Goal: Task Accomplishment & Management: Use online tool/utility

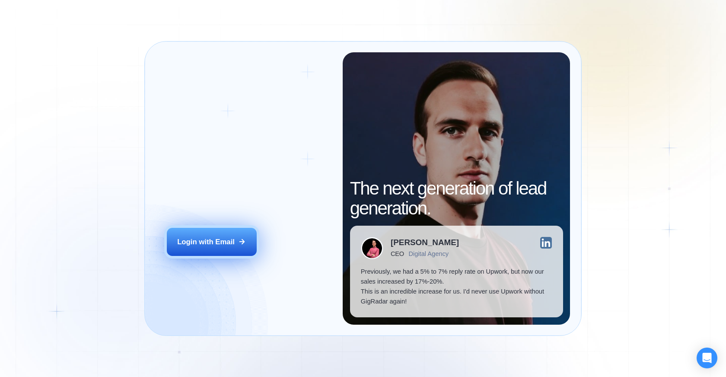
click at [217, 239] on div "Login with Email" at bounding box center [206, 242] width 58 height 10
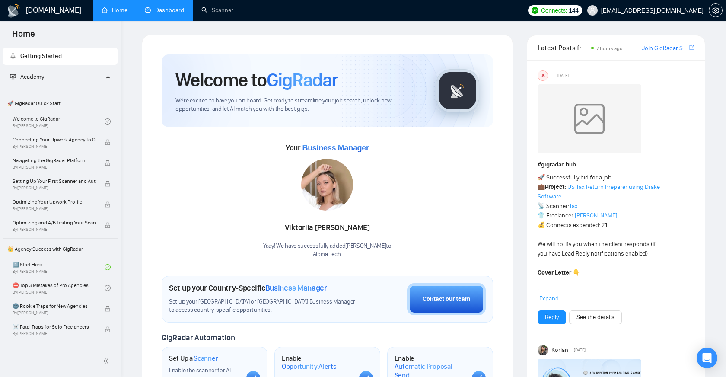
click at [179, 14] on link "Dashboard" at bounding box center [164, 9] width 39 height 7
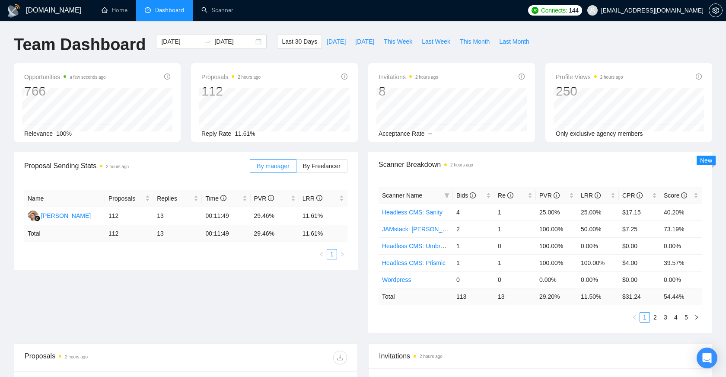
scroll to position [3, 0]
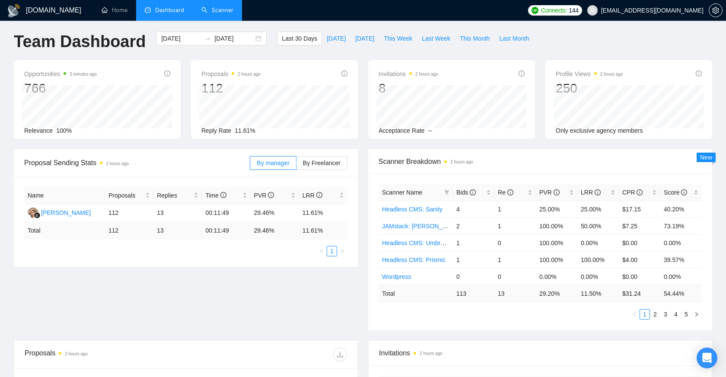
click at [223, 14] on link "Scanner" at bounding box center [217, 9] width 32 height 7
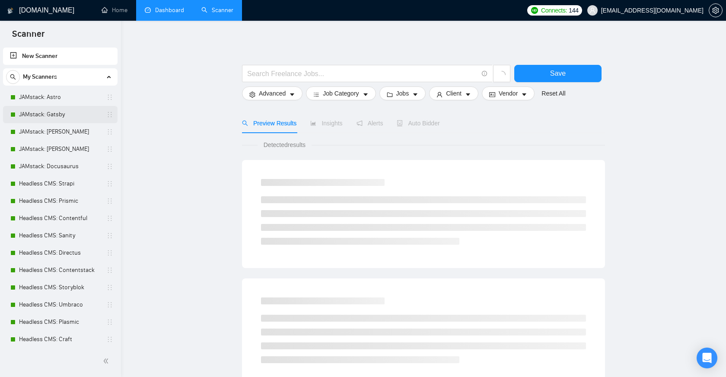
click at [56, 117] on link "JAMstack: Gatsby" at bounding box center [60, 114] width 82 height 17
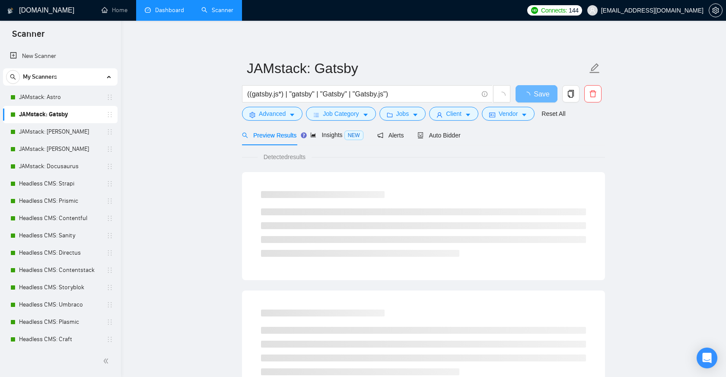
scroll to position [3, 0]
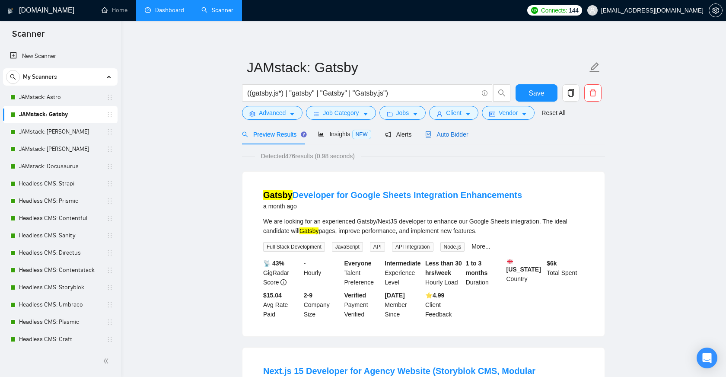
click at [453, 131] on span "Auto Bidder" at bounding box center [446, 134] width 43 height 7
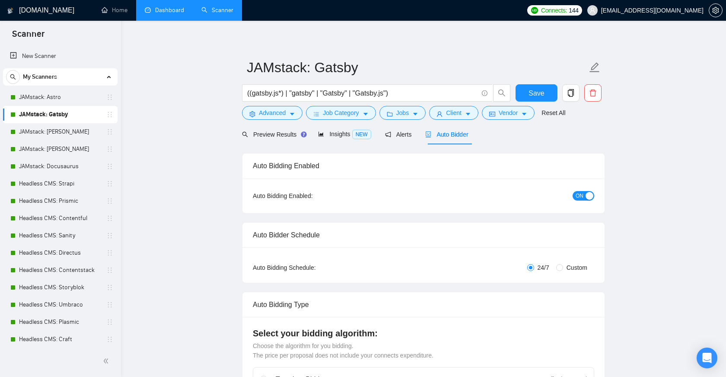
checkbox input "true"
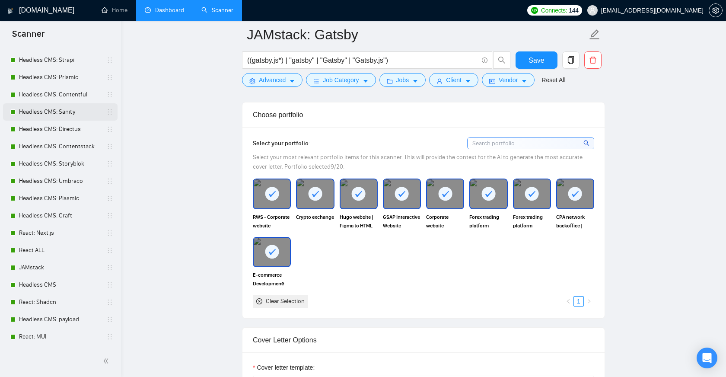
scroll to position [123, 0]
click at [49, 215] on link "Headless CMS: Craft" at bounding box center [60, 216] width 82 height 17
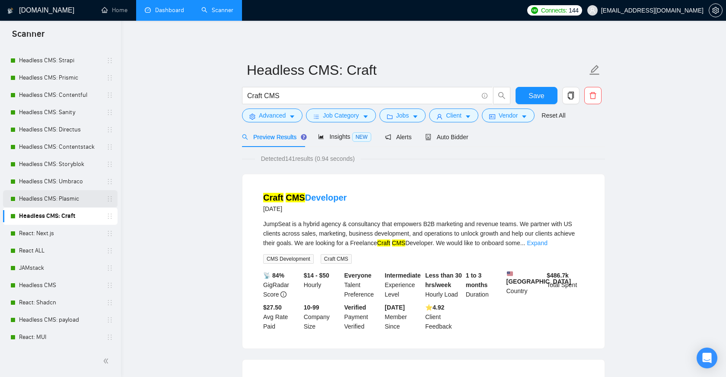
click at [67, 198] on link "Headless CMS: Plasmic" at bounding box center [60, 198] width 82 height 17
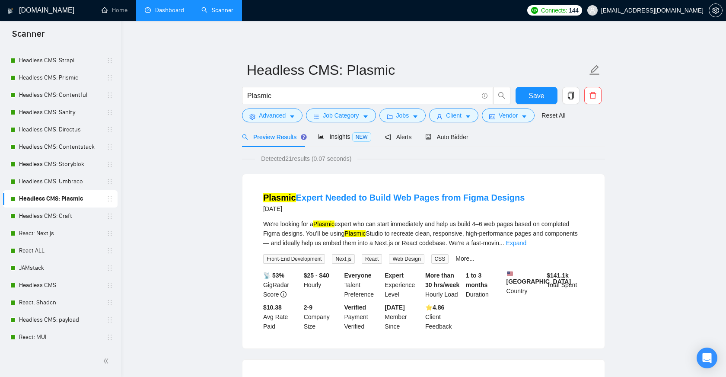
click at [290, 158] on span "Detected 21 results (0.07 seconds)" at bounding box center [306, 159] width 102 height 10
click at [66, 179] on link "Headless CMS: Umbraco" at bounding box center [60, 181] width 82 height 17
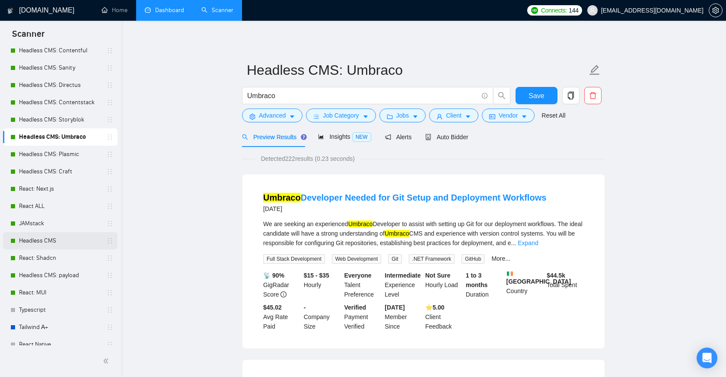
scroll to position [168, 0]
click at [53, 257] on link "React: Shadcn" at bounding box center [60, 257] width 82 height 17
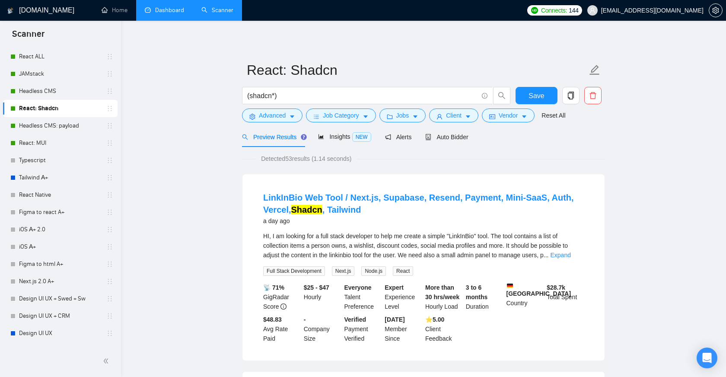
scroll to position [317, 0]
click at [51, 232] on link "iOS А+ 2.0" at bounding box center [60, 229] width 82 height 17
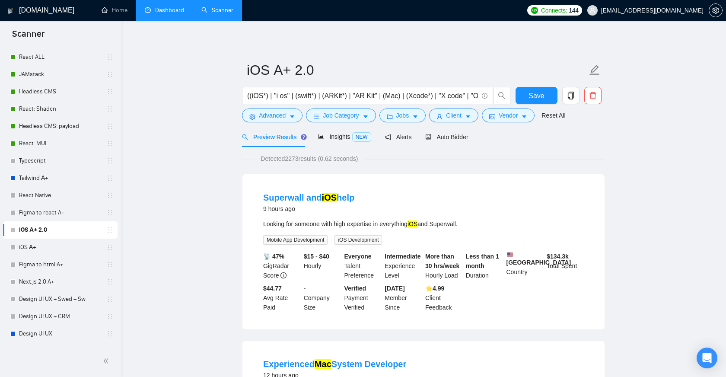
click at [296, 160] on span "Detected 2273 results (0.62 seconds)" at bounding box center [309, 159] width 109 height 10
drag, startPoint x: 340, startPoint y: 93, endPoint x: 494, endPoint y: 93, distance: 153.5
click at [495, 94] on span "((iOS*) | "i os" | (swift*) | (ARKit*) | "AR Kit" | (Mac) | (Xcode*) | "X code"…" at bounding box center [376, 95] width 269 height 17
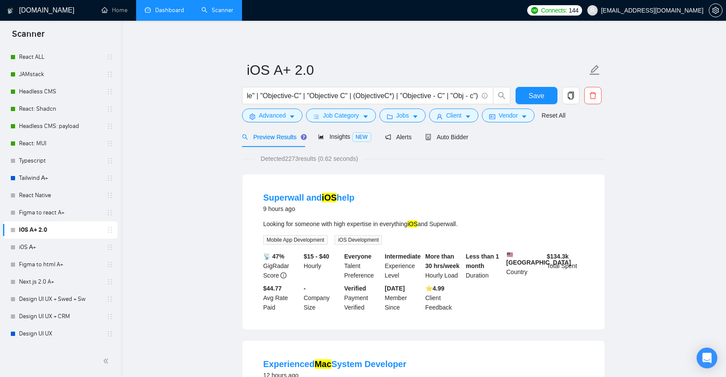
scroll to position [0, 0]
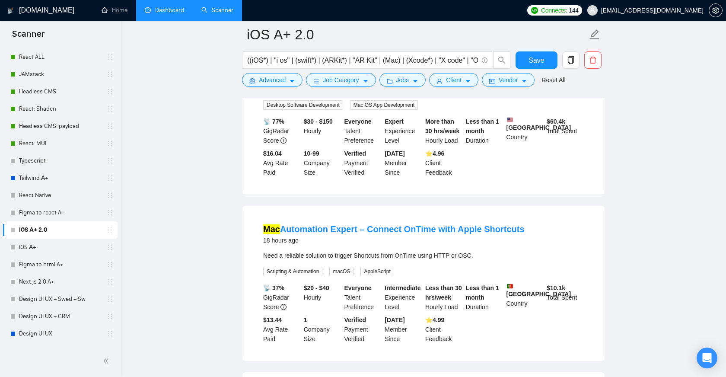
scroll to position [364, 0]
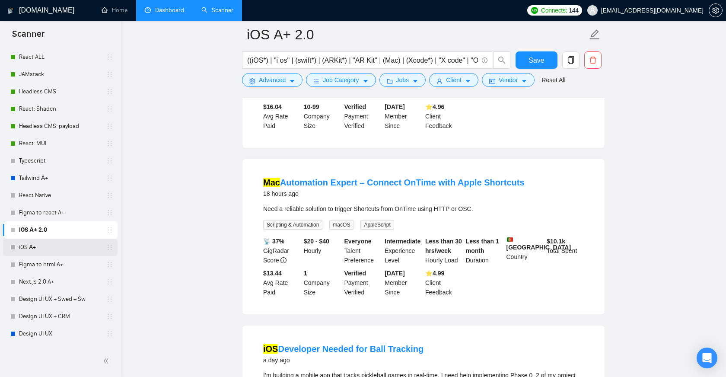
click at [55, 246] on link "iOS А+" at bounding box center [60, 247] width 82 height 17
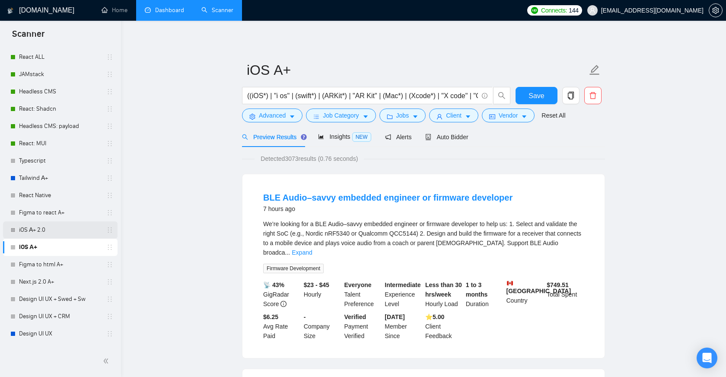
click at [64, 227] on link "iOS А+ 2.0" at bounding box center [60, 229] width 82 height 17
